Goal: Transaction & Acquisition: Purchase product/service

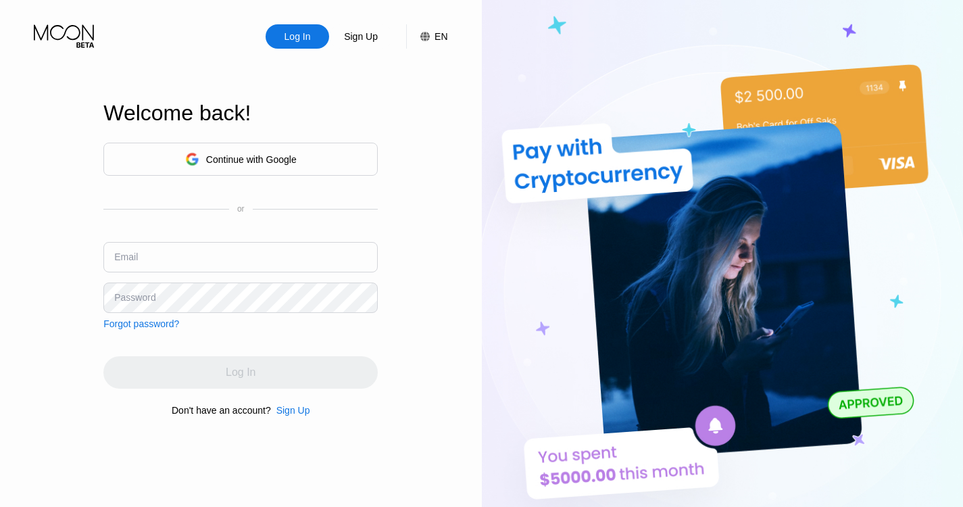
scroll to position [115, 0]
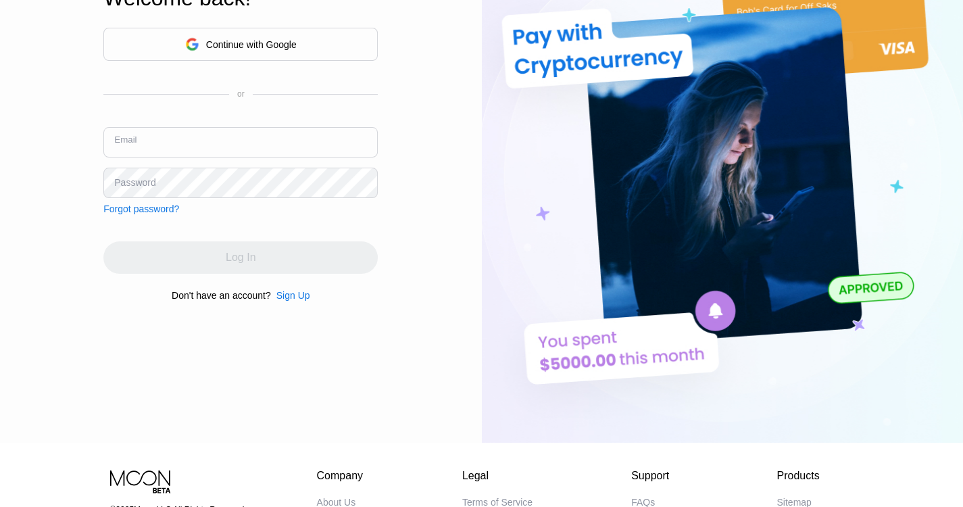
click at [156, 145] on input "text" at bounding box center [240, 142] width 274 height 30
type input "[EMAIL_ADDRESS][DOMAIN_NAME]"
click at [124, 179] on div "Password" at bounding box center [134, 182] width 41 height 11
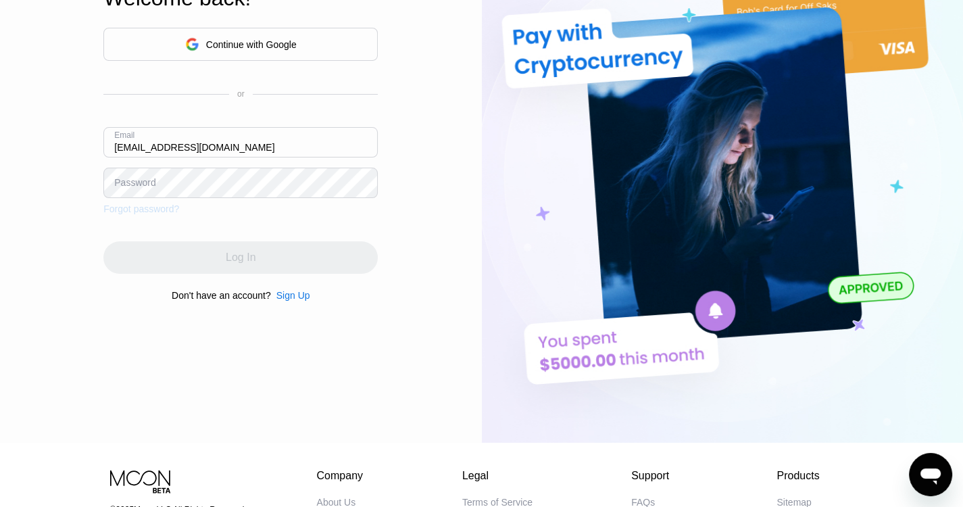
click at [161, 208] on div "Forgot password?" at bounding box center [141, 208] width 76 height 11
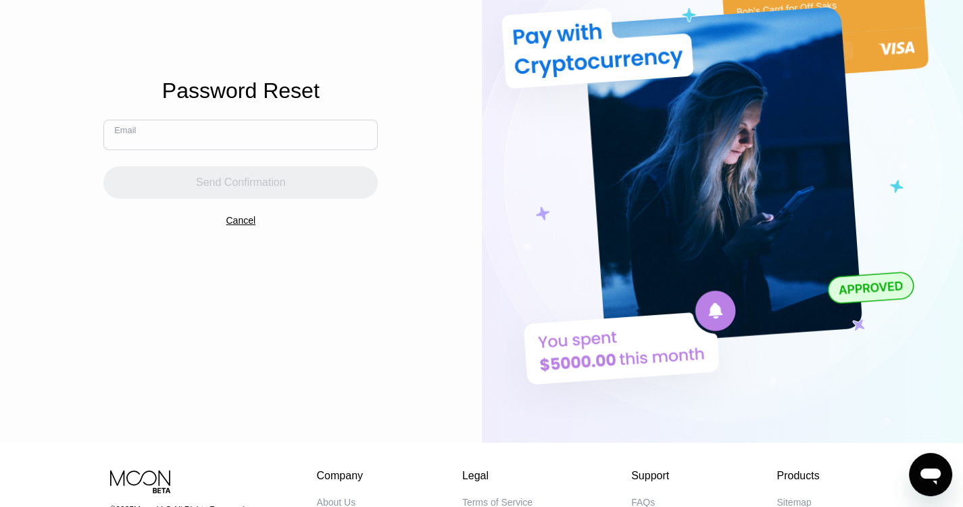
click at [153, 139] on input "text" at bounding box center [240, 135] width 274 height 30
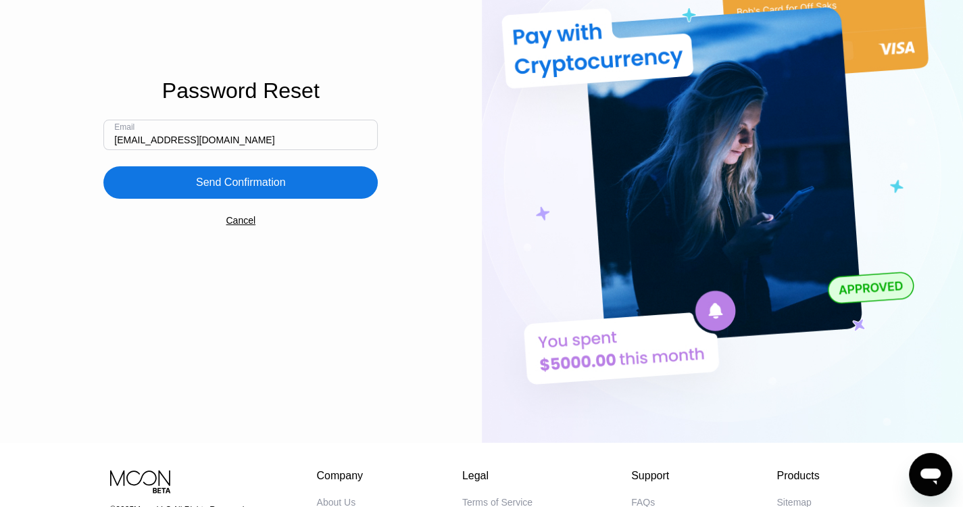
type input "mathewguilbeau@Mail.com"
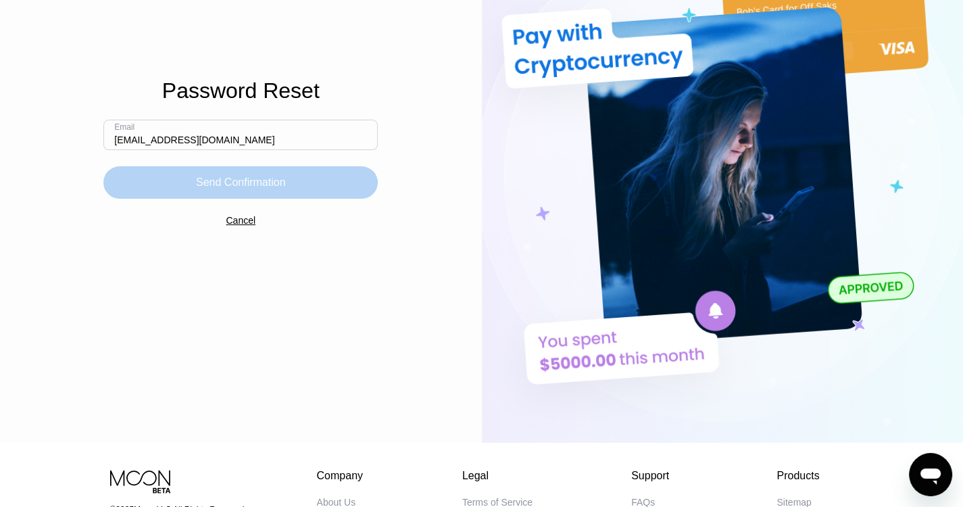
click at [188, 176] on div "Send Confirmation" at bounding box center [240, 182] width 274 height 32
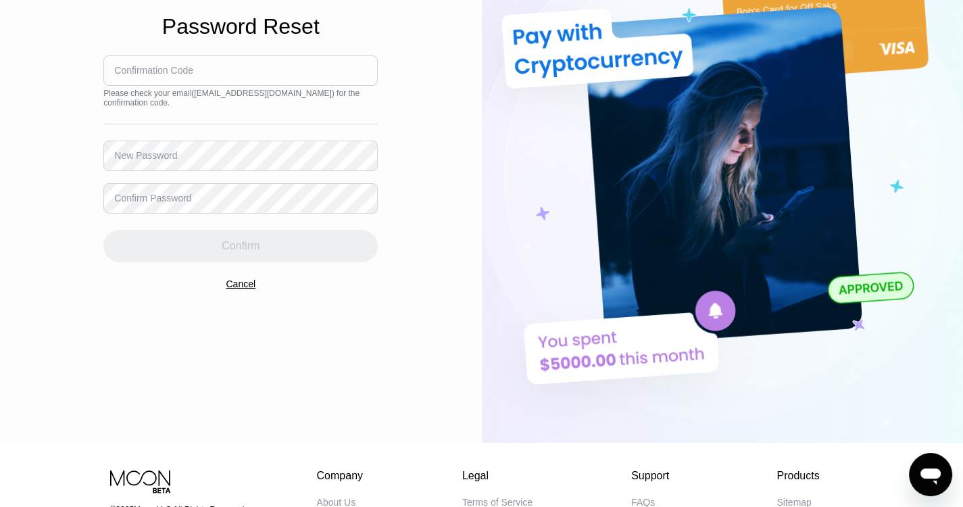
click at [174, 157] on div "New Password" at bounding box center [145, 155] width 63 height 11
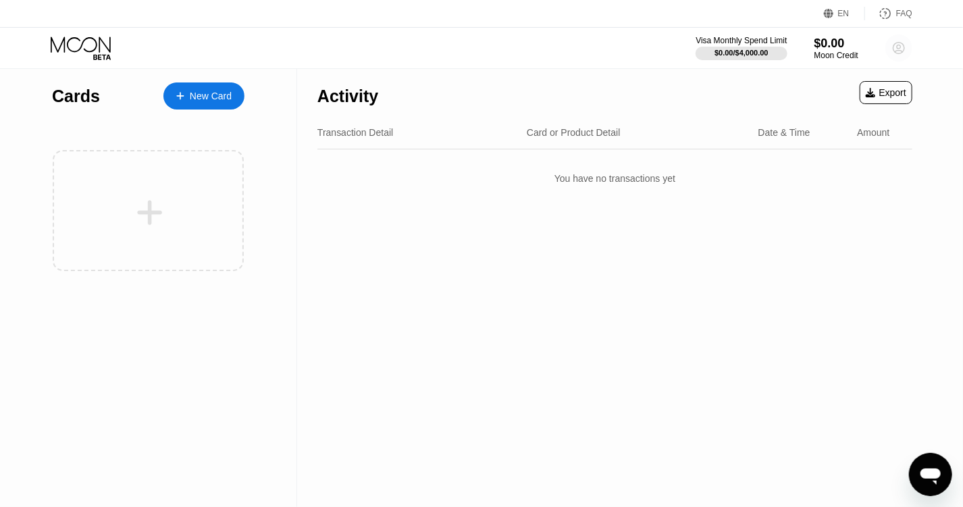
click at [898, 51] on circle at bounding box center [899, 47] width 27 height 27
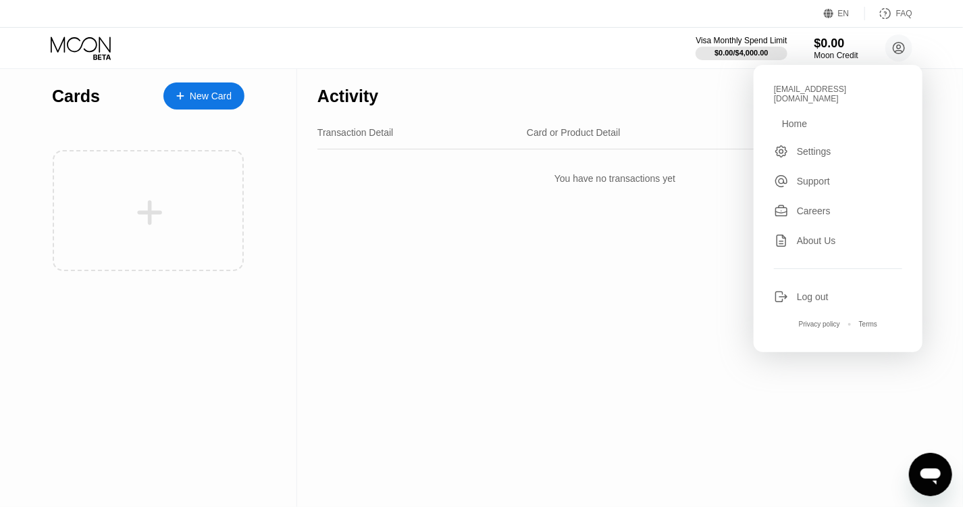
click at [611, 253] on div "Activity Export Transaction Detail Card or Product Detail Date & Time Amount Yo…" at bounding box center [615, 288] width 636 height 438
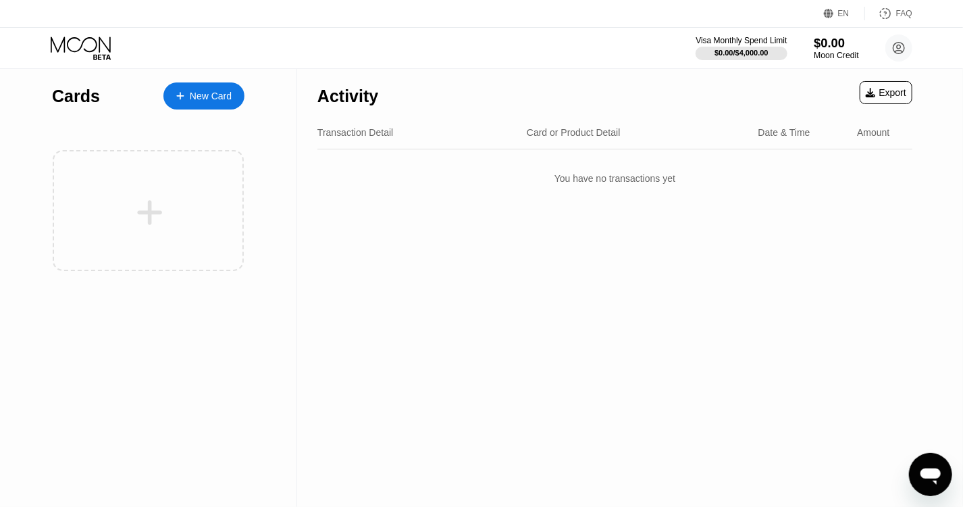
click at [830, 47] on div "$0.00" at bounding box center [836, 43] width 45 height 14
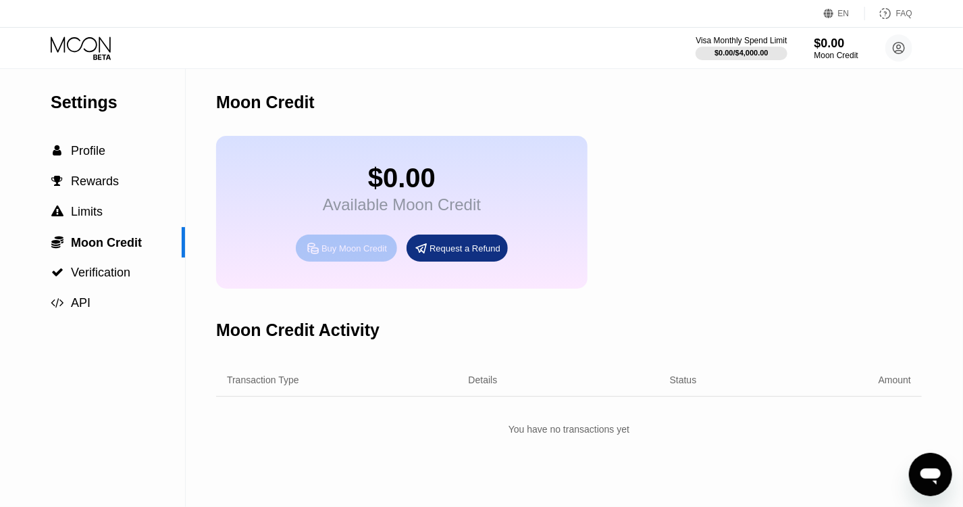
click at [362, 254] on div "Buy Moon Credit" at bounding box center [355, 248] width 66 height 11
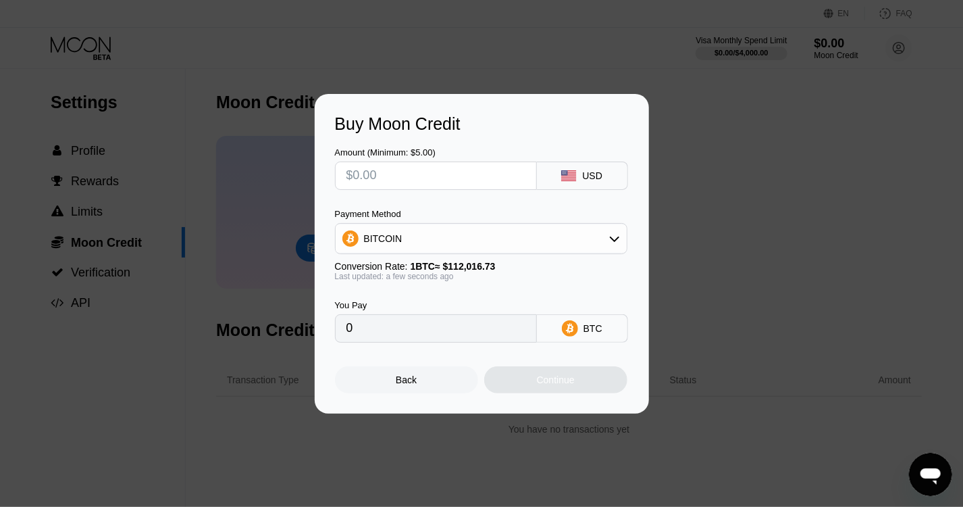
click at [407, 181] on input "text" at bounding box center [436, 175] width 179 height 27
type input "$10"
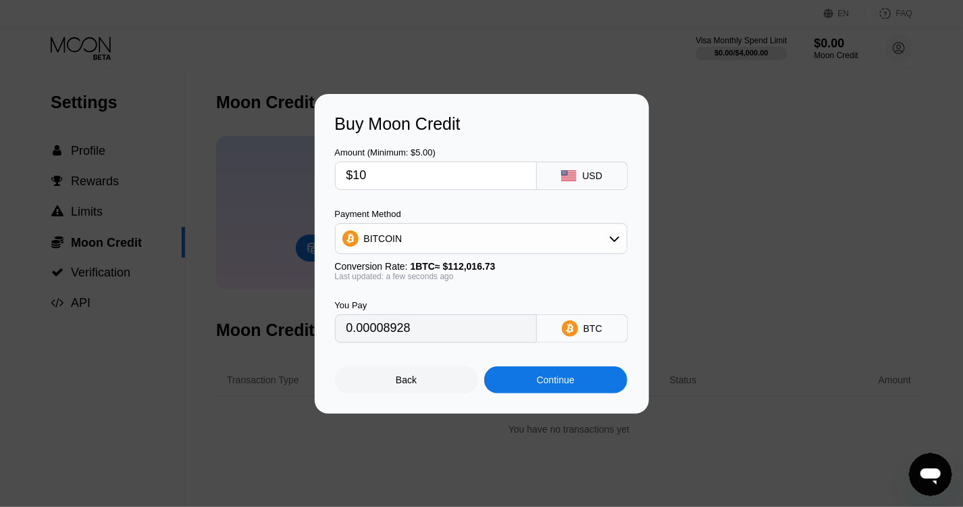
type input "0.00008928"
type input "$10"
click at [581, 238] on div "BITCOIN" at bounding box center [481, 238] width 291 height 27
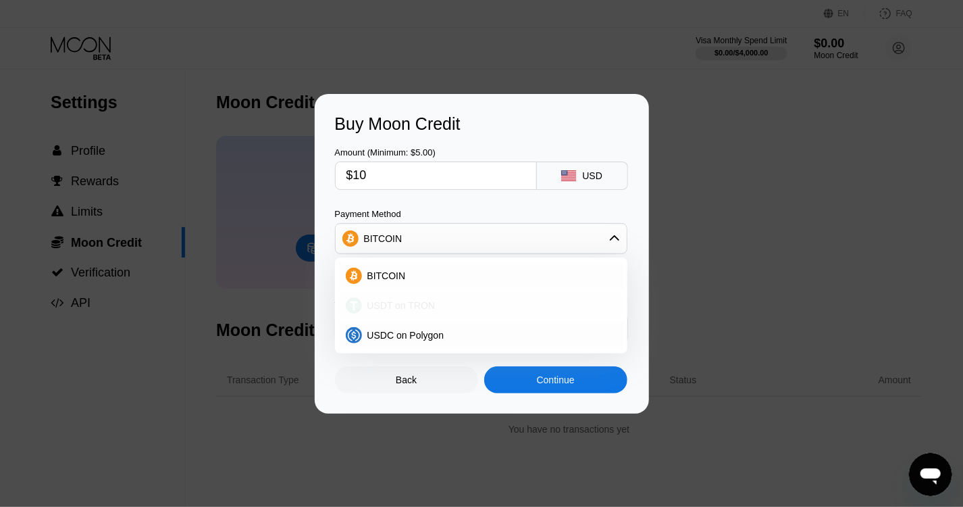
click at [532, 301] on div "USDT on TRON" at bounding box center [489, 305] width 255 height 11
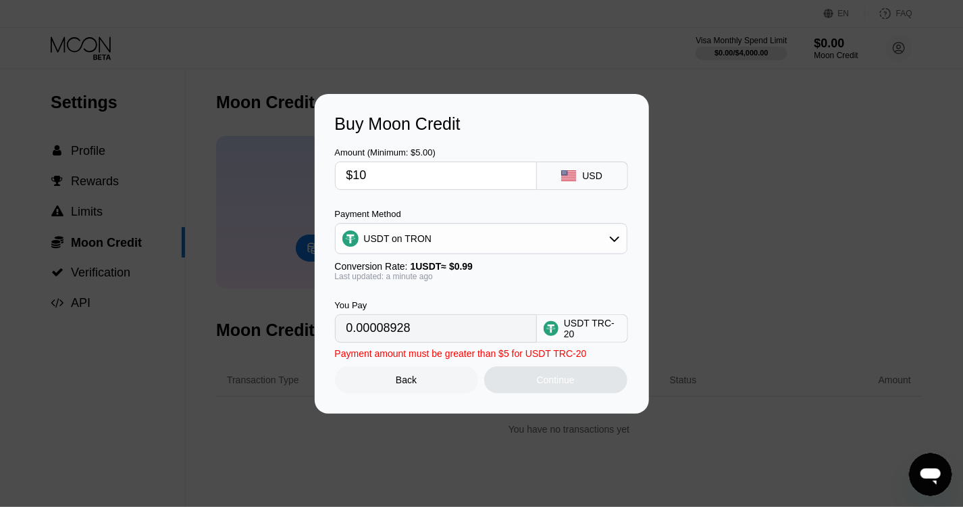
type input "10.10"
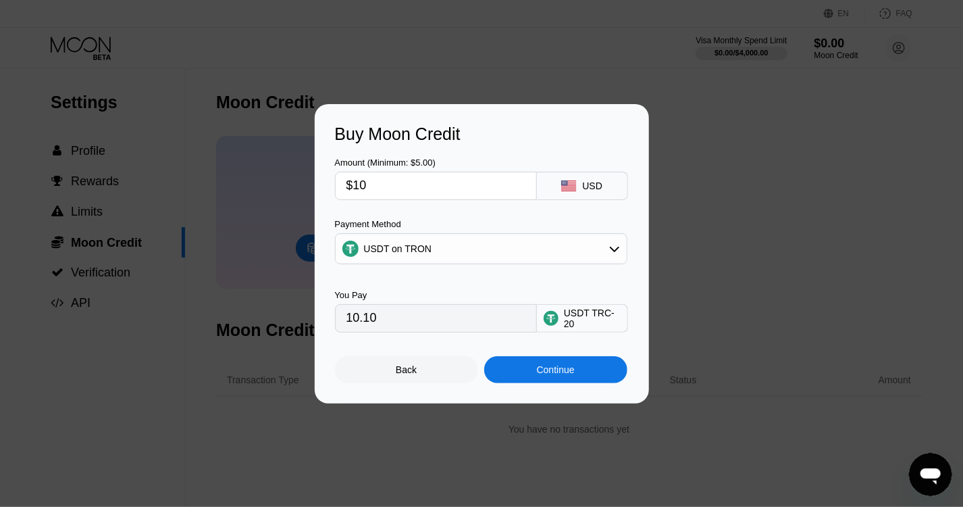
click at [573, 149] on div "Amount (Minimum: $5.00) $10 USD" at bounding box center [482, 172] width 294 height 56
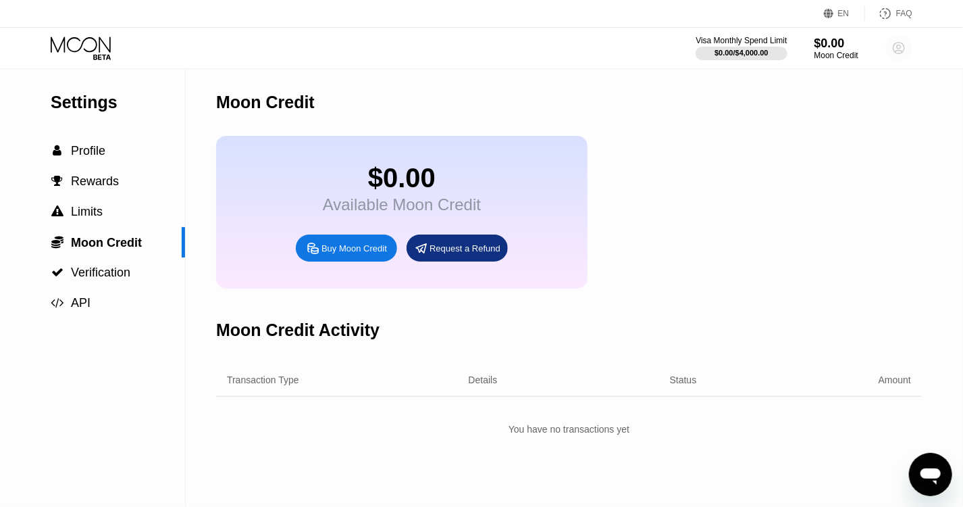
click at [893, 49] on circle at bounding box center [899, 47] width 27 height 27
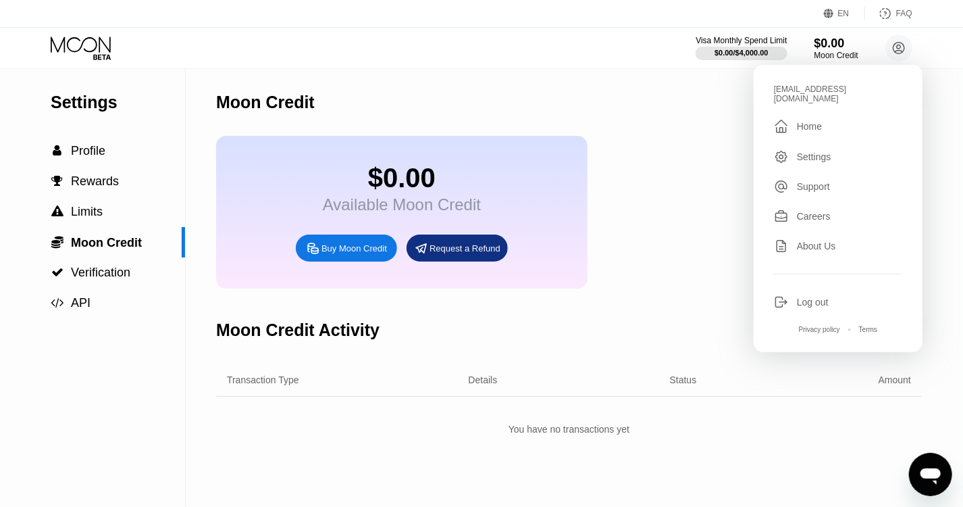
click at [639, 141] on div "$0.00 Available Moon Credit Buy Moon Credit Request a Refund" at bounding box center [569, 212] width 706 height 153
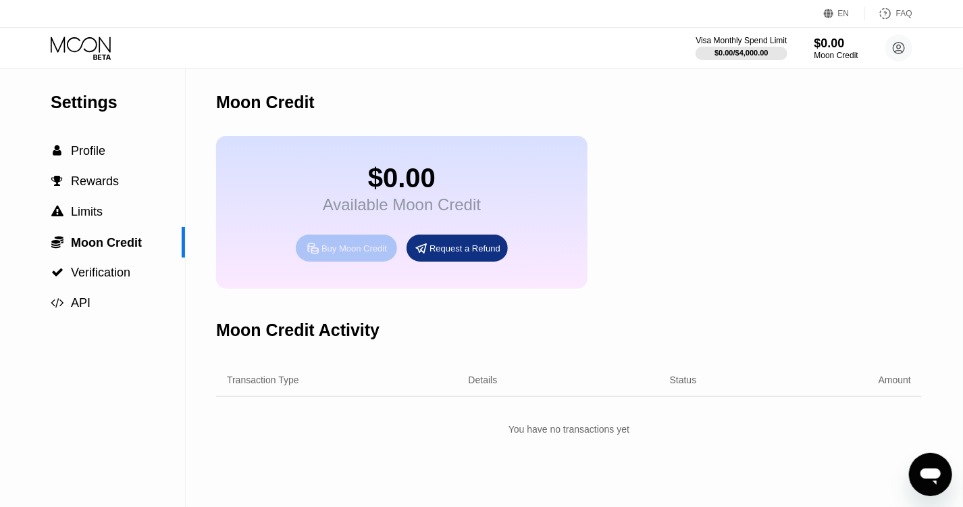
click at [338, 254] on div "Buy Moon Credit" at bounding box center [355, 248] width 66 height 11
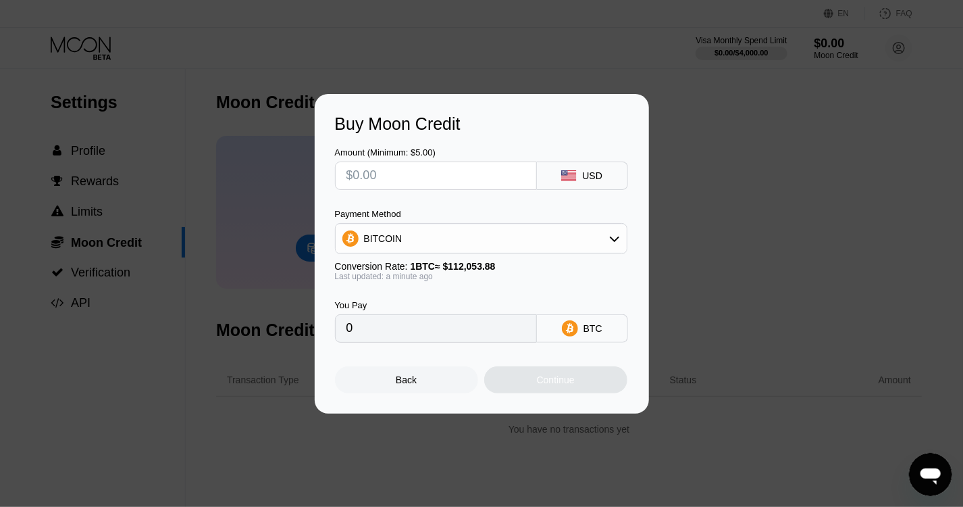
click at [430, 174] on input "text" at bounding box center [436, 175] width 179 height 27
type input "$9"
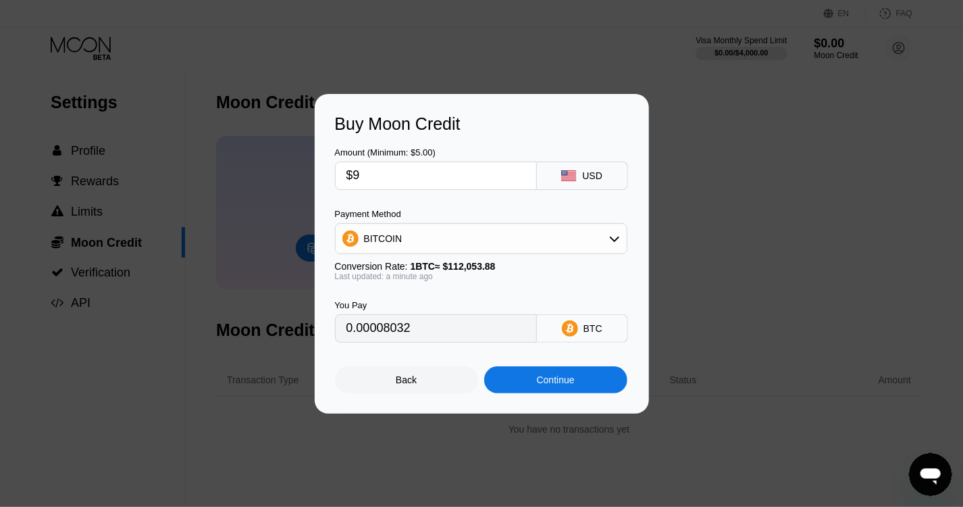
type input "0.00008032"
type input "$9"
click at [601, 232] on div "BITCOIN" at bounding box center [481, 238] width 291 height 27
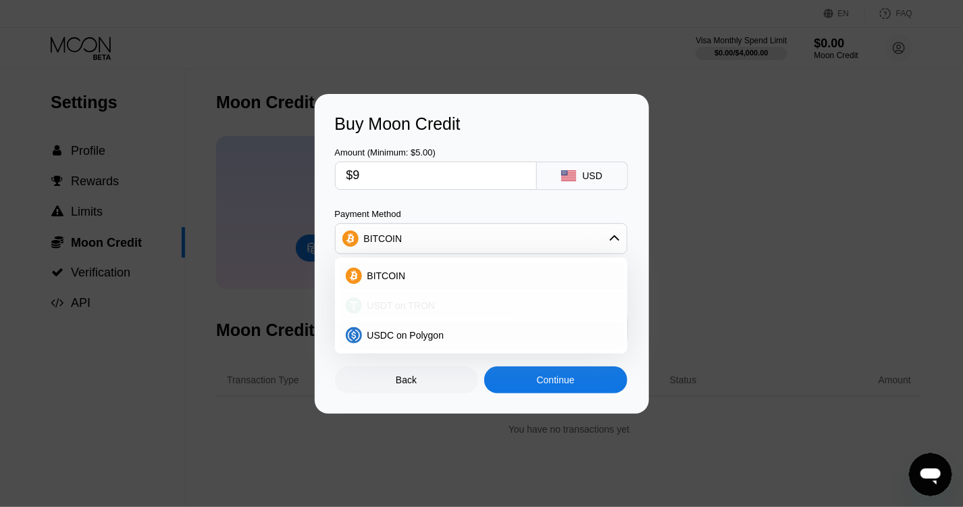
click at [521, 297] on div "USDT on TRON" at bounding box center [481, 305] width 284 height 27
type input "9.09"
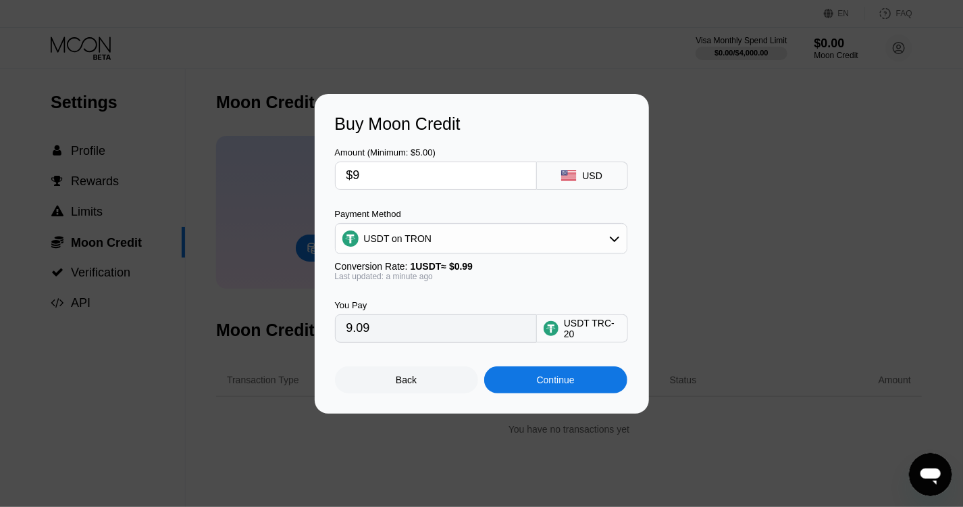
click at [534, 379] on div "Continue" at bounding box center [555, 379] width 143 height 27
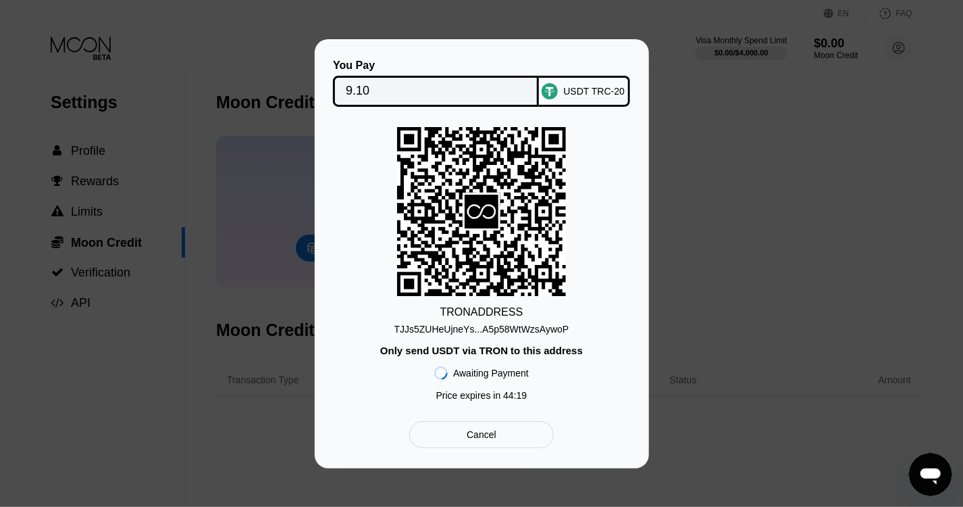
click at [486, 322] on div "TJJs5ZUHeUjneYs...A5p58WtWzsAywoP" at bounding box center [482, 326] width 175 height 16
